Goal: Task Accomplishment & Management: Complete application form

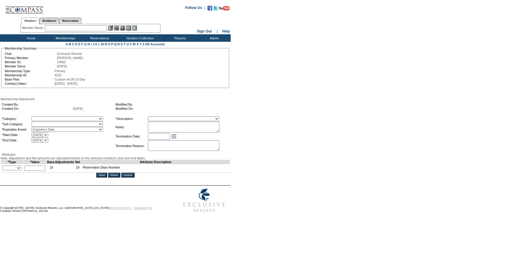
click at [202, 128] on textarea at bounding box center [183, 126] width 71 height 11
paste textarea "Per [PERSON_NAME] case [DATE] and [PERSON_NAME]/[PERSON_NAME] approval, rolling…"
type textarea "Per [PERSON_NAME] case [DATE] and [PERSON_NAME]/[PERSON_NAME] approval, rolling…"
click at [60, 116] on table "*Category: A La Carte Days Contract Election Days Converted Days [MEDICAL_DATA]…" at bounding box center [57, 129] width 113 height 27
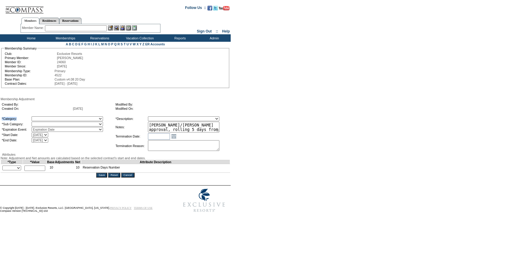
click at [58, 119] on select "A La Carte Days Contract Election Days Converted Days [MEDICAL_DATA] Other Refe…" at bounding box center [67, 118] width 71 height 5
select select "781"
click at [44, 117] on select "A La Carte Days Contract Election Days Converted Days [MEDICAL_DATA] Other Refe…" at bounding box center [67, 118] width 71 height 5
click at [56, 126] on select at bounding box center [67, 123] width 71 height 5
